Goal: Information Seeking & Learning: Find specific fact

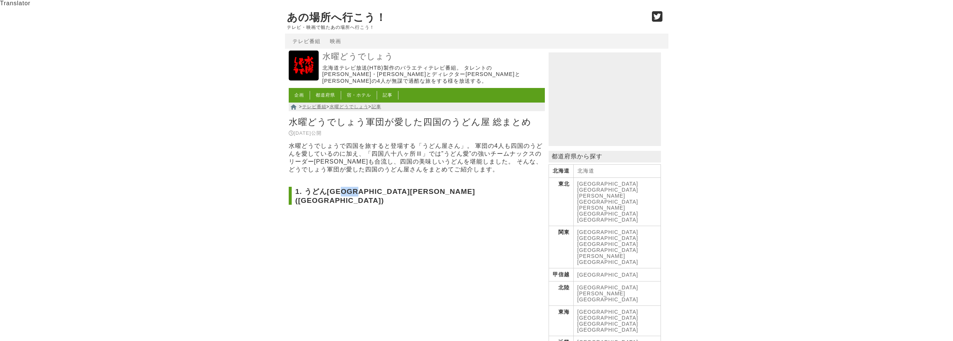
drag, startPoint x: 348, startPoint y: 188, endPoint x: 369, endPoint y: 191, distance: 21.8
click at [369, 191] on h2 "1. うどん[GEOGRAPHIC_DATA][PERSON_NAME] ([GEOGRAPHIC_DATA])" at bounding box center [417, 196] width 256 height 18
copy h2 "[PERSON_NAME]屋"
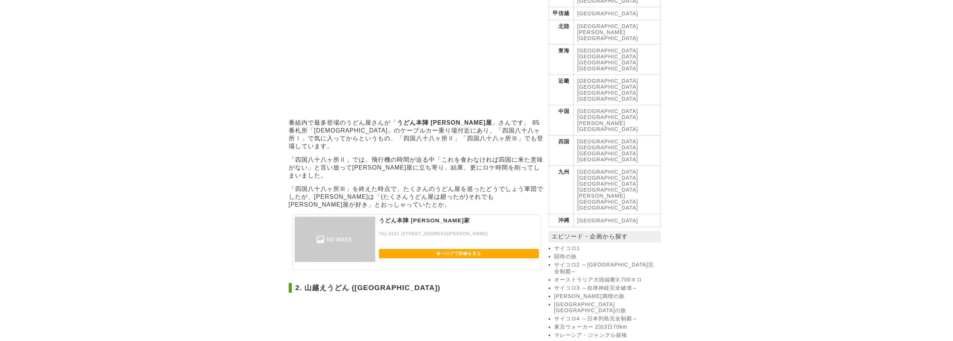
scroll to position [262, 0]
drag, startPoint x: 477, startPoint y: 197, endPoint x: 378, endPoint y: 196, distance: 98.5
click at [378, 214] on div "うどん本陣 [PERSON_NAME]家 761-0121 [STREET_ADDRESS][PERSON_NAME] 食べログで詳細を見る" at bounding box center [416, 241] width 249 height 55
copy p "761-0121 [STREET_ADDRESS][PERSON_NAME]"
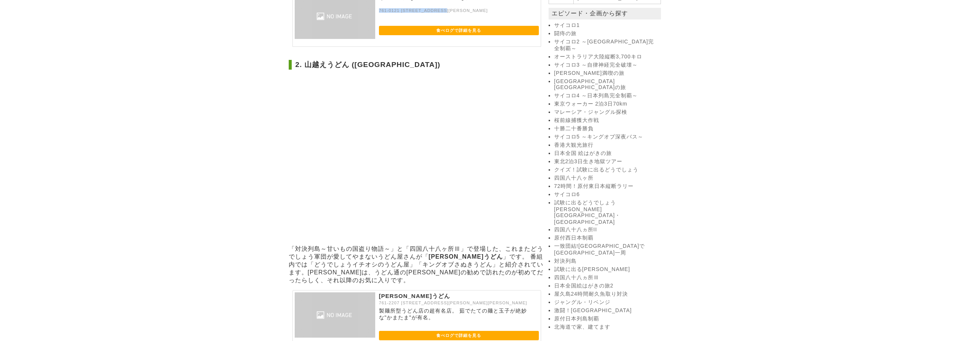
scroll to position [524, 0]
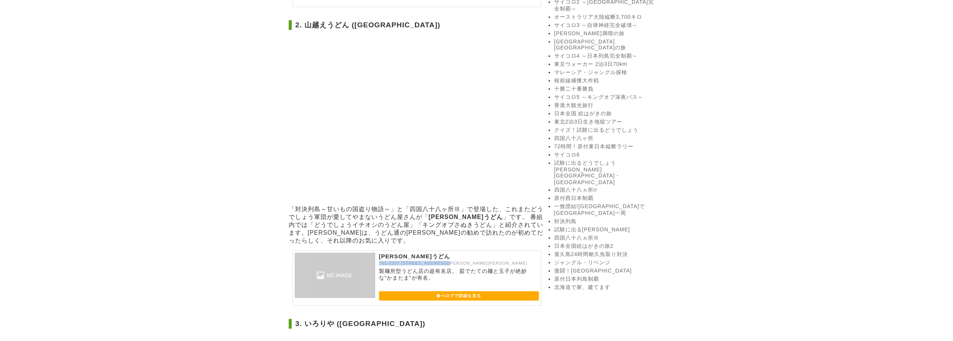
drag, startPoint x: 477, startPoint y: 214, endPoint x: 385, endPoint y: 215, distance: 91.8
click at [381, 261] on p "761-2207 [STREET_ADDRESS][PERSON_NAME][PERSON_NAME]" at bounding box center [459, 263] width 160 height 5
copy p "61-2207 [STREET_ADDRESS][PERSON_NAME][PERSON_NAME]"
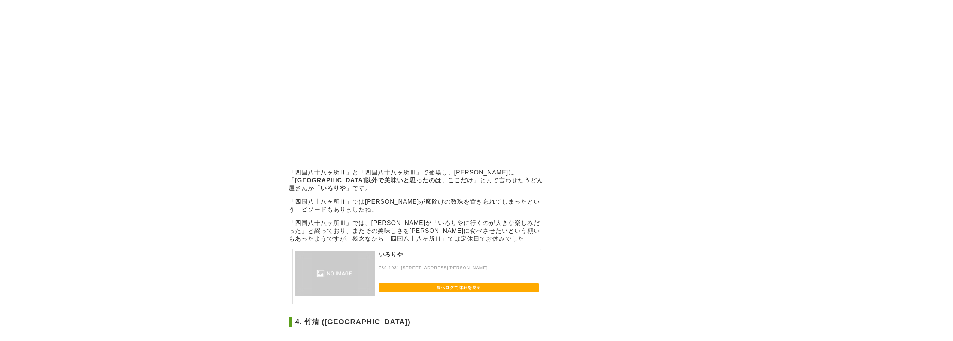
scroll to position [861, 0]
drag, startPoint x: 482, startPoint y: 198, endPoint x: 388, endPoint y: 195, distance: 94.4
click at [388, 247] on div "いろりや 789-1931 [STREET_ADDRESS][PERSON_NAME] 食べログで詳細を見る" at bounding box center [416, 274] width 249 height 55
click at [473, 249] on p "いろりや" at bounding box center [459, 256] width 160 height 15
drag, startPoint x: 473, startPoint y: 199, endPoint x: 380, endPoint y: 201, distance: 93.3
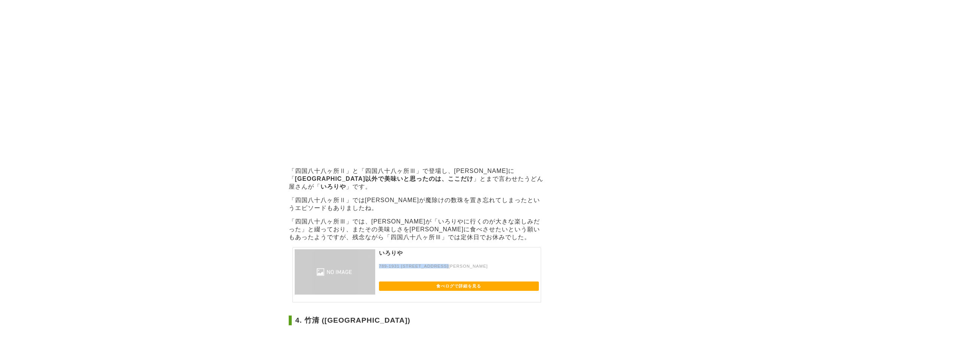
click at [380, 264] on p "789-1931 [STREET_ADDRESS][PERSON_NAME]" at bounding box center [459, 270] width 160 height 12
copy p "789-1931 [STREET_ADDRESS][PERSON_NAME]"
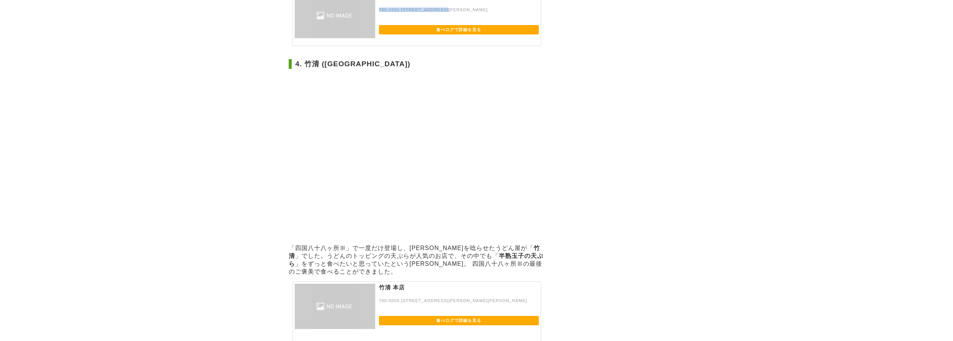
scroll to position [1123, 0]
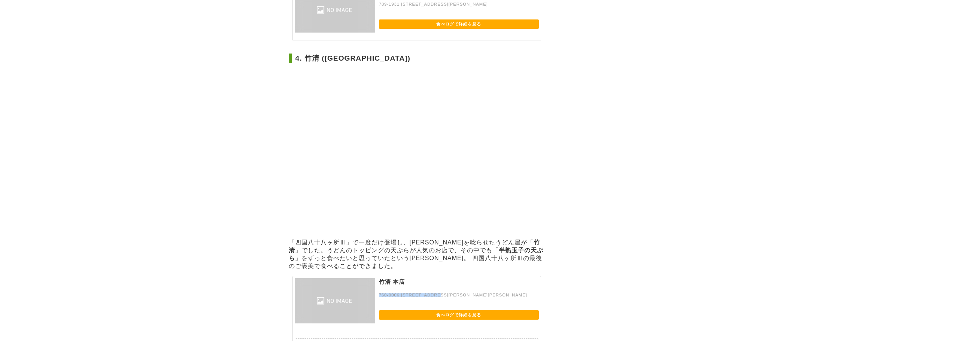
drag, startPoint x: 466, startPoint y: 213, endPoint x: 379, endPoint y: 213, distance: 86.9
click at [379, 293] on p "760-0006 [STREET_ADDRESS][PERSON_NAME][PERSON_NAME]" at bounding box center [459, 299] width 160 height 12
copy p "760-0006 [STREET_ADDRESS][PERSON_NAME][PERSON_NAME]"
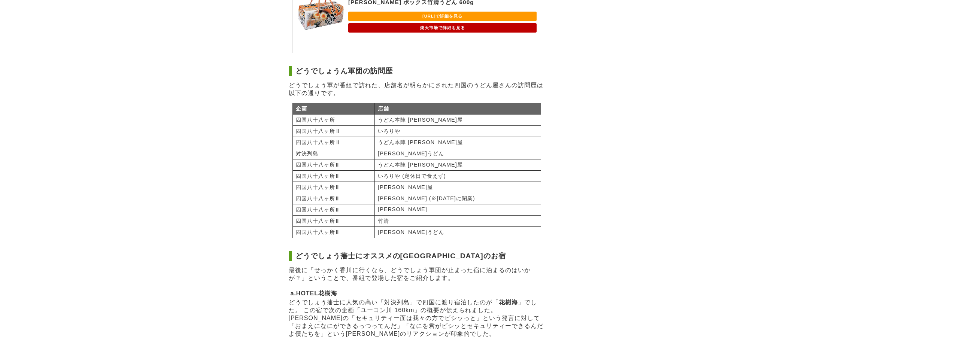
scroll to position [1461, 0]
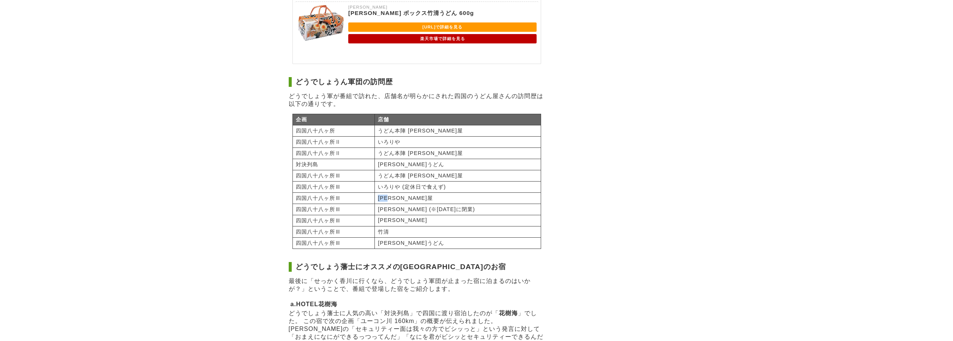
drag, startPoint x: 418, startPoint y: 126, endPoint x: 397, endPoint y: 126, distance: 21.3
click at [397, 192] on td "[PERSON_NAME]屋" at bounding box center [458, 197] width 166 height 11
copy td "[PERSON_NAME]屋"
drag, startPoint x: 416, startPoint y: 127, endPoint x: 398, endPoint y: 127, distance: 17.6
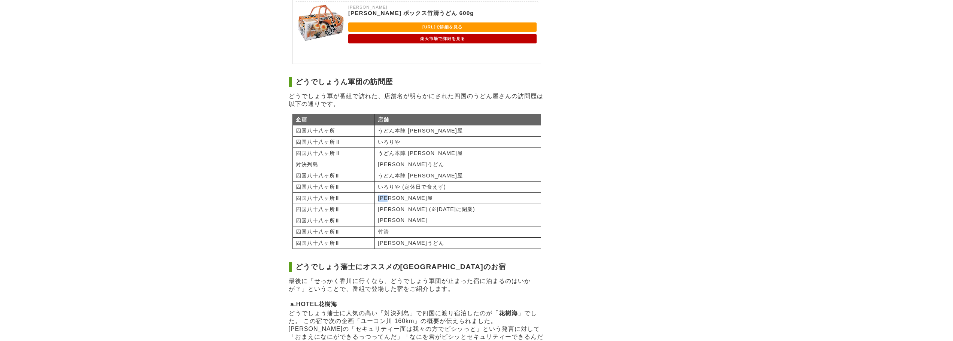
click at [398, 192] on td "[PERSON_NAME]屋" at bounding box center [458, 197] width 166 height 11
copy td "[PERSON_NAME]屋"
click at [448, 192] on td "[PERSON_NAME]屋" at bounding box center [458, 197] width 166 height 11
drag, startPoint x: 413, startPoint y: 151, endPoint x: 394, endPoint y: 151, distance: 19.5
click at [394, 215] on td "[PERSON_NAME]" at bounding box center [458, 220] width 166 height 11
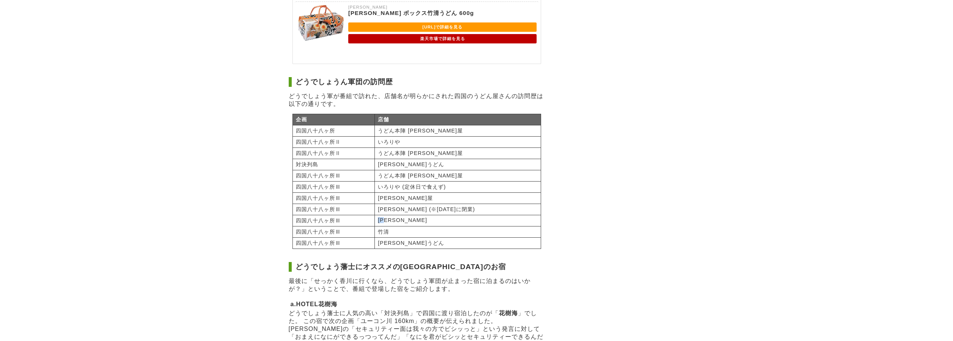
copy td "[PERSON_NAME]"
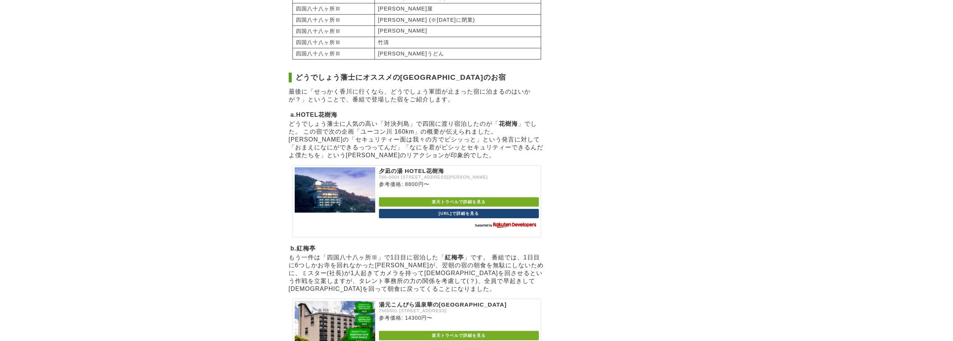
scroll to position [1638, 0]
